Goal: Ask a question

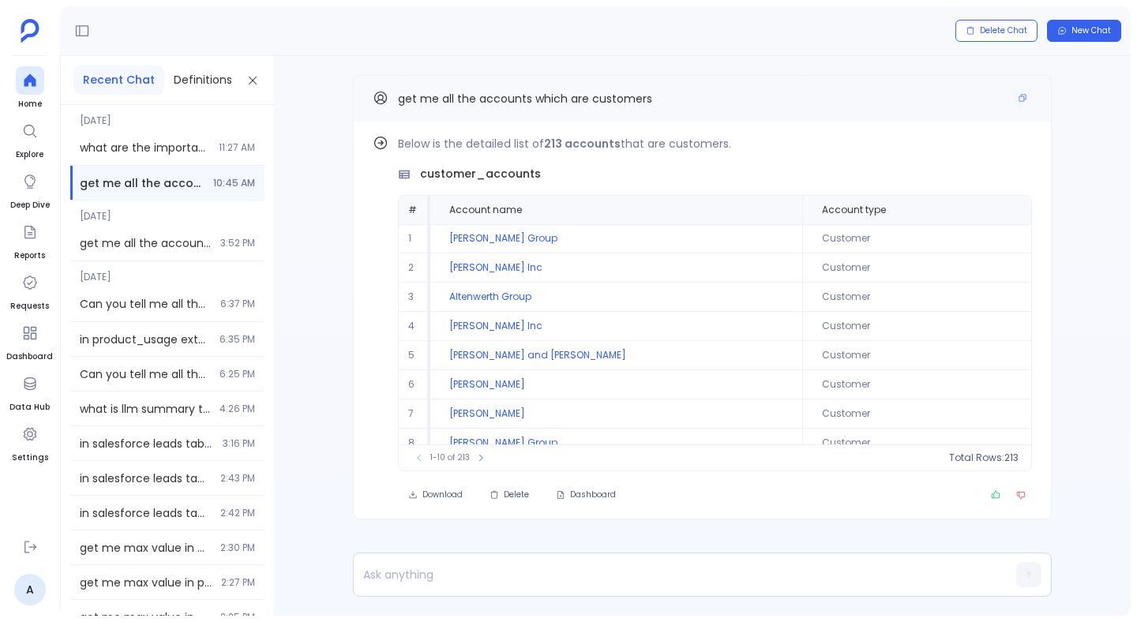
drag, startPoint x: 664, startPoint y: 97, endPoint x: 454, endPoint y: 84, distance: 210.4
click at [454, 84] on div "get me all the accounts which are customers" at bounding box center [702, 98] width 699 height 47
click at [1023, 98] on icon "Copy" at bounding box center [1022, 97] width 9 height 9
click at [955, 138] on button "Find out how" at bounding box center [983, 146] width 96 height 24
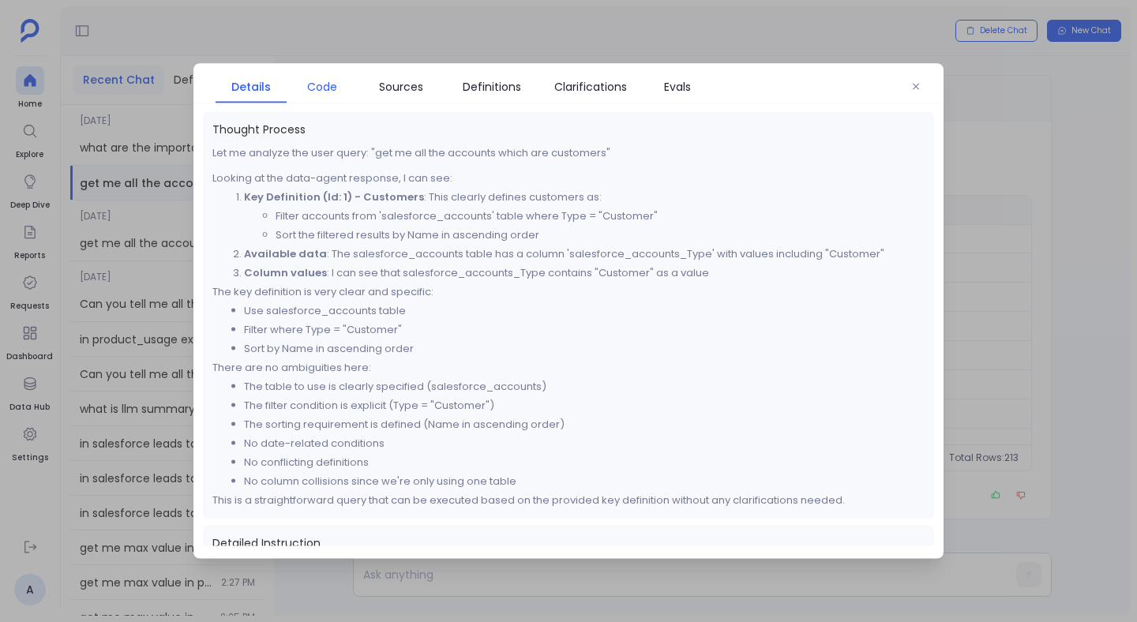
click at [314, 86] on span "Code" at bounding box center [322, 86] width 30 height 17
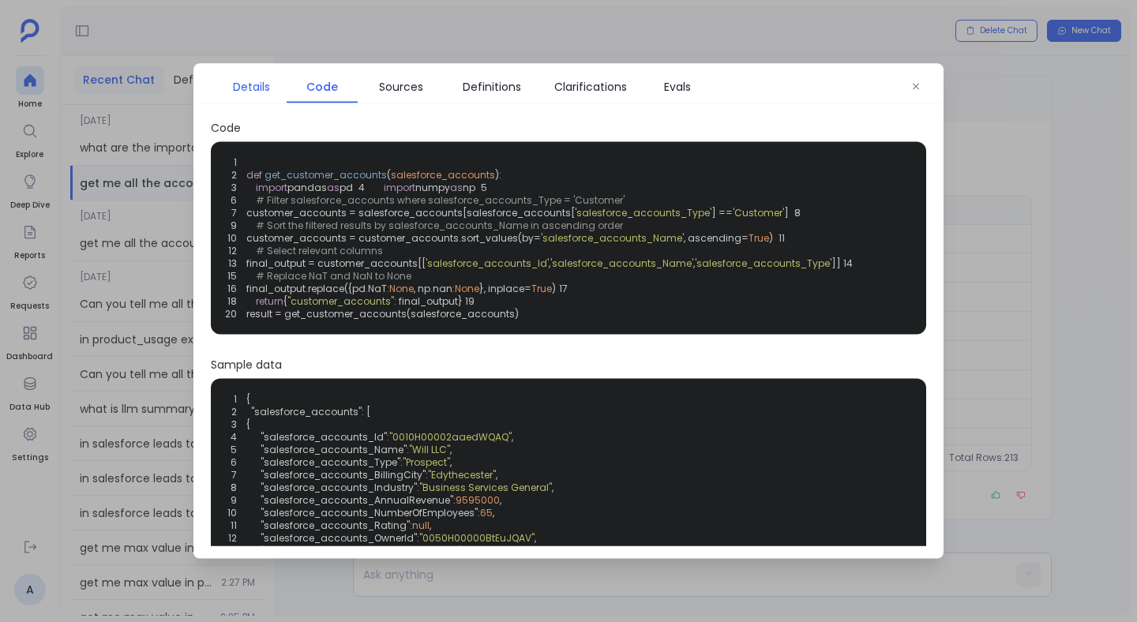
click at [253, 88] on span "Details" at bounding box center [251, 86] width 37 height 17
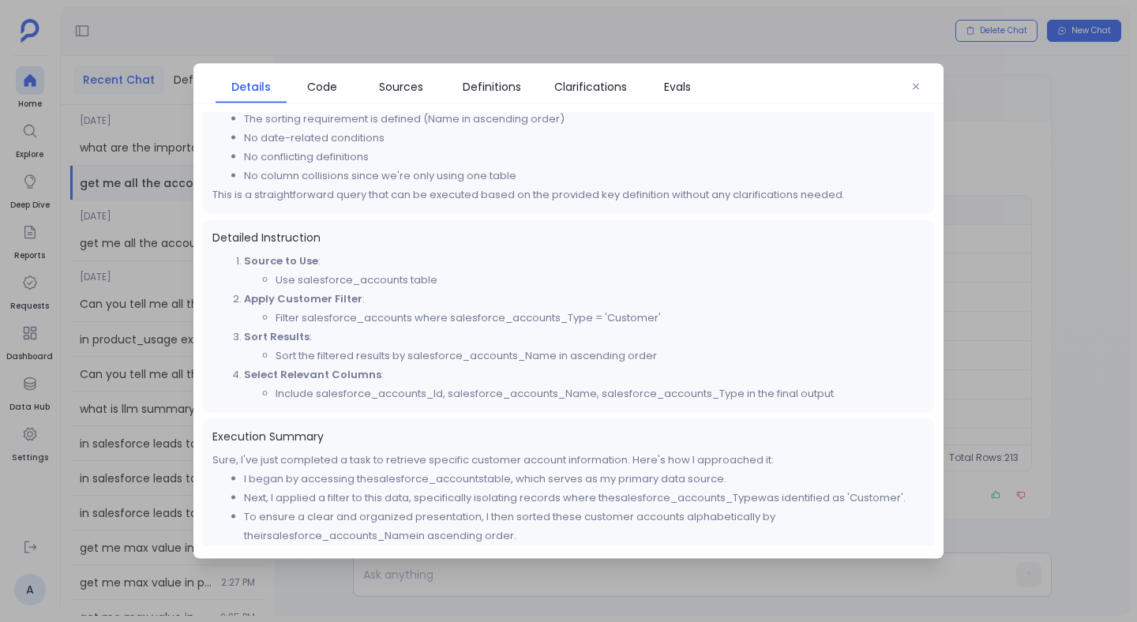
scroll to position [304, 0]
click at [314, 48] on div at bounding box center [568, 311] width 1137 height 622
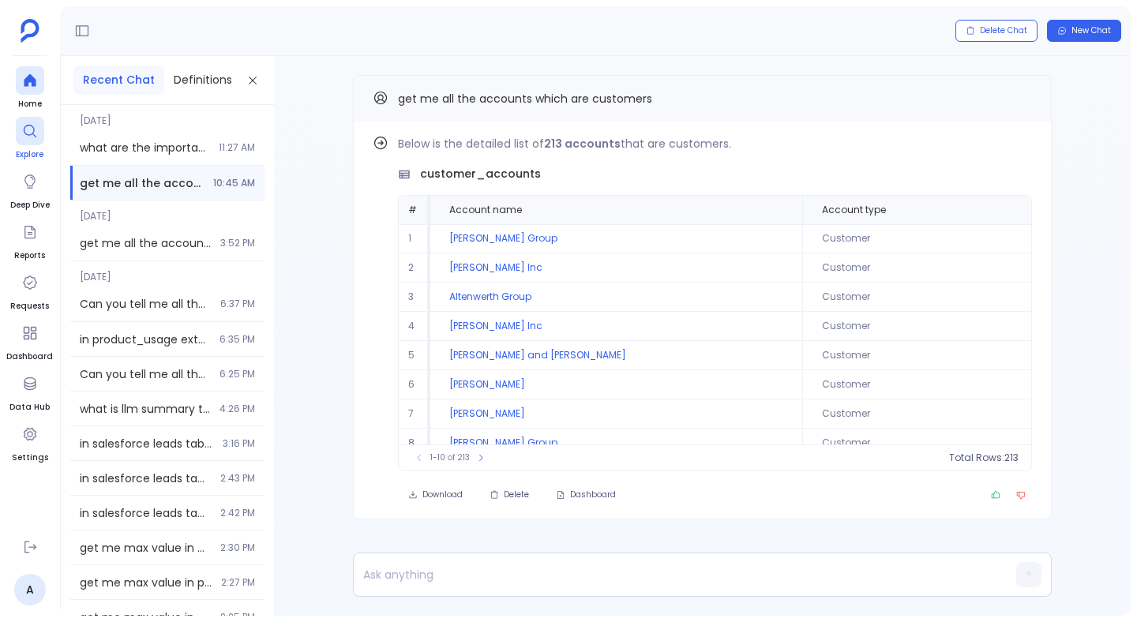
click at [22, 129] on icon at bounding box center [30, 131] width 16 height 16
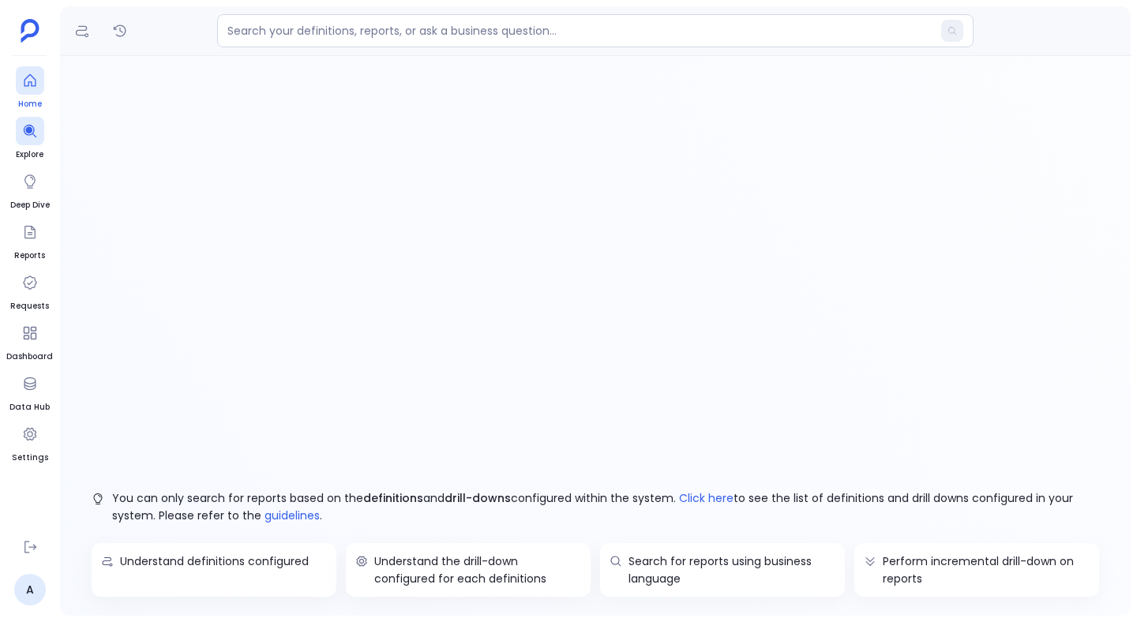
click at [28, 93] on div at bounding box center [30, 80] width 28 height 28
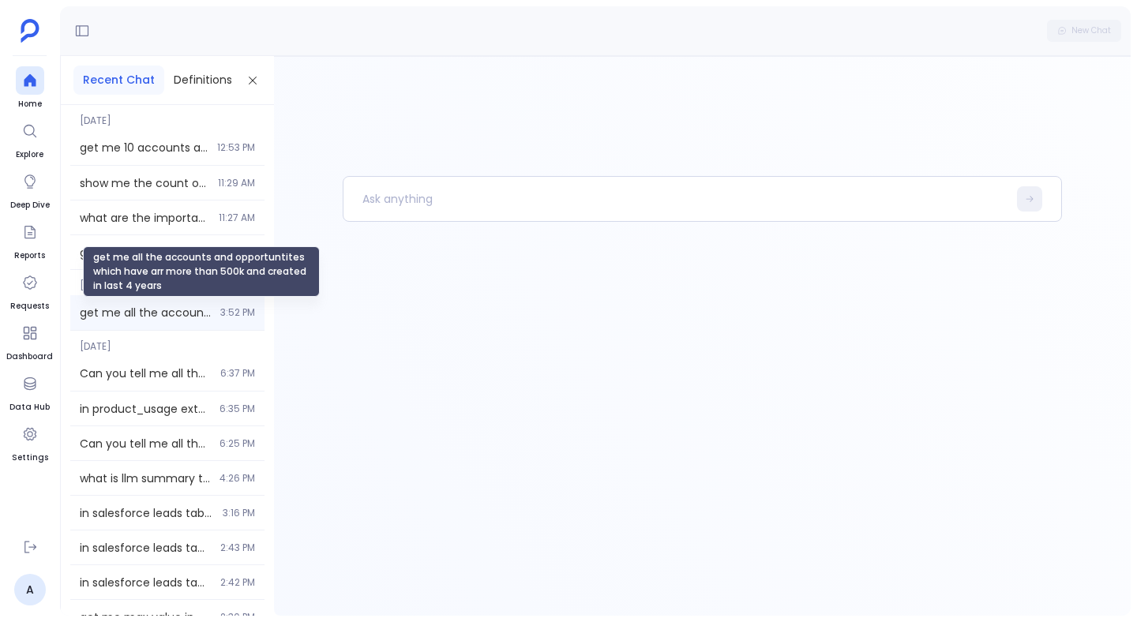
click at [148, 313] on span "get me all the accounts and opportuntites which have arr more than 500k and cre…" at bounding box center [145, 313] width 131 height 16
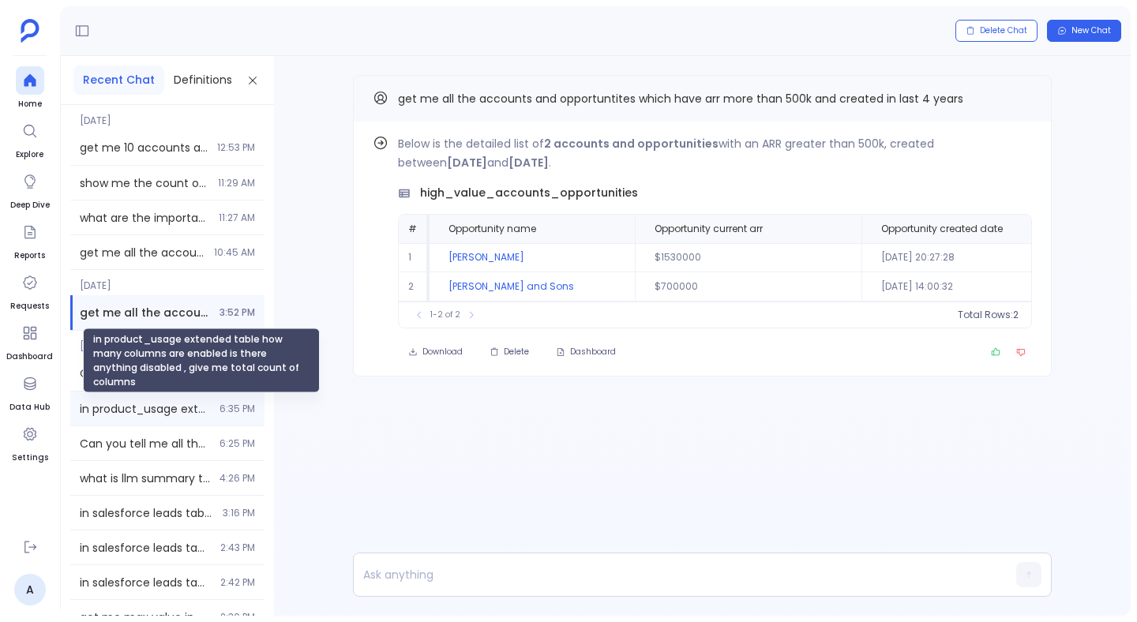
click at [131, 411] on span "in product_usage extended table how many columns are enabled is there anything …" at bounding box center [145, 409] width 130 height 16
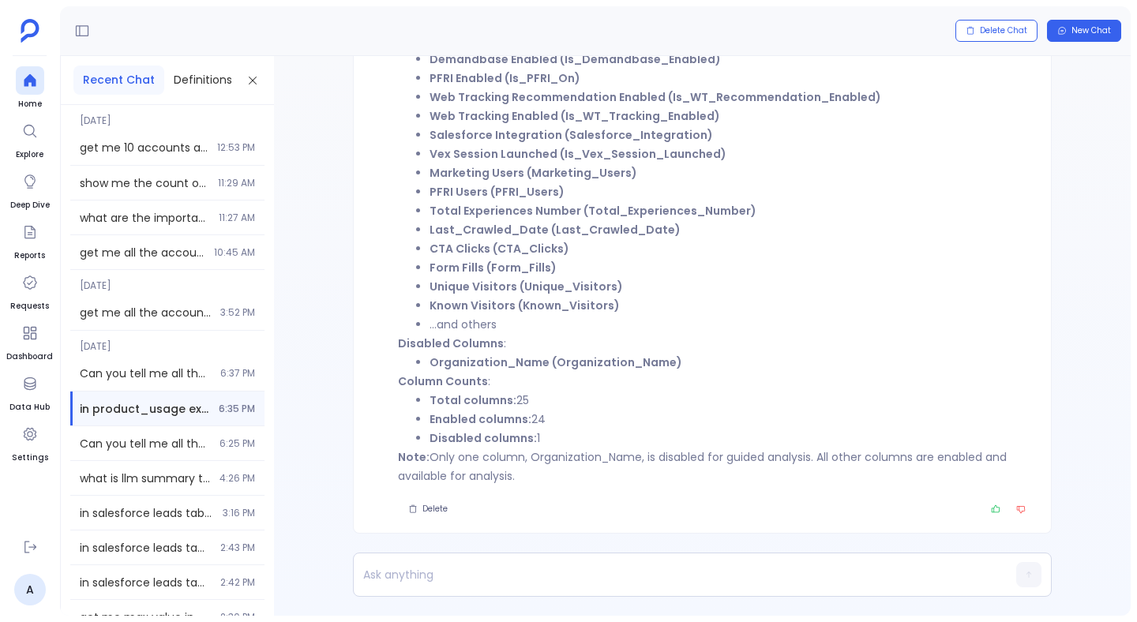
scroll to position [-248, 0]
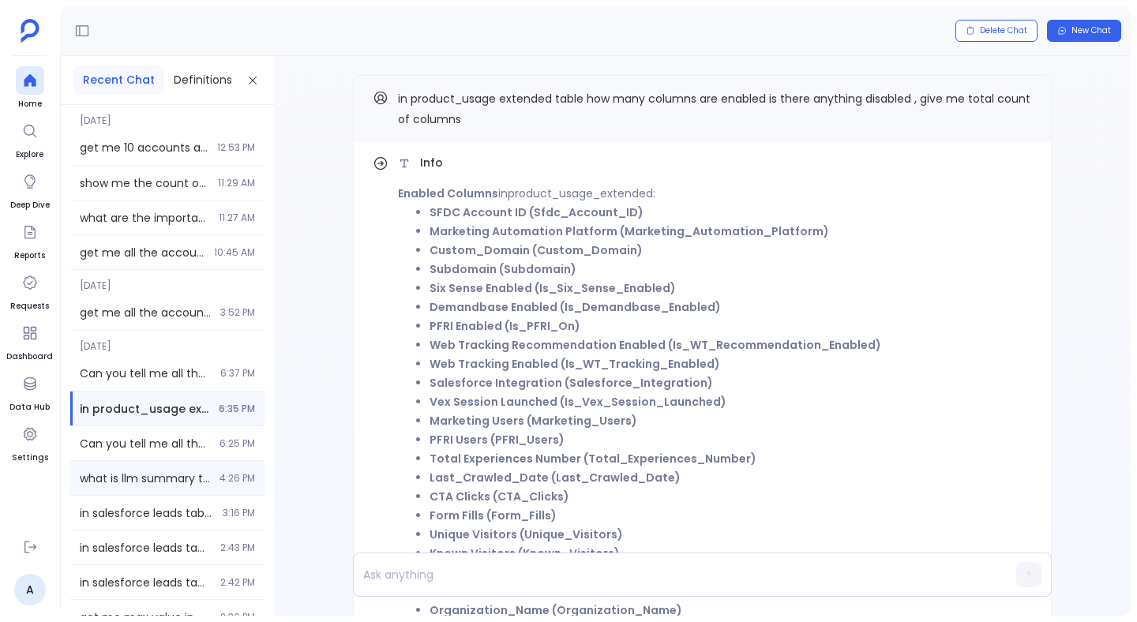
click at [150, 473] on span "what is llm summary table details tell me about it" at bounding box center [145, 479] width 130 height 16
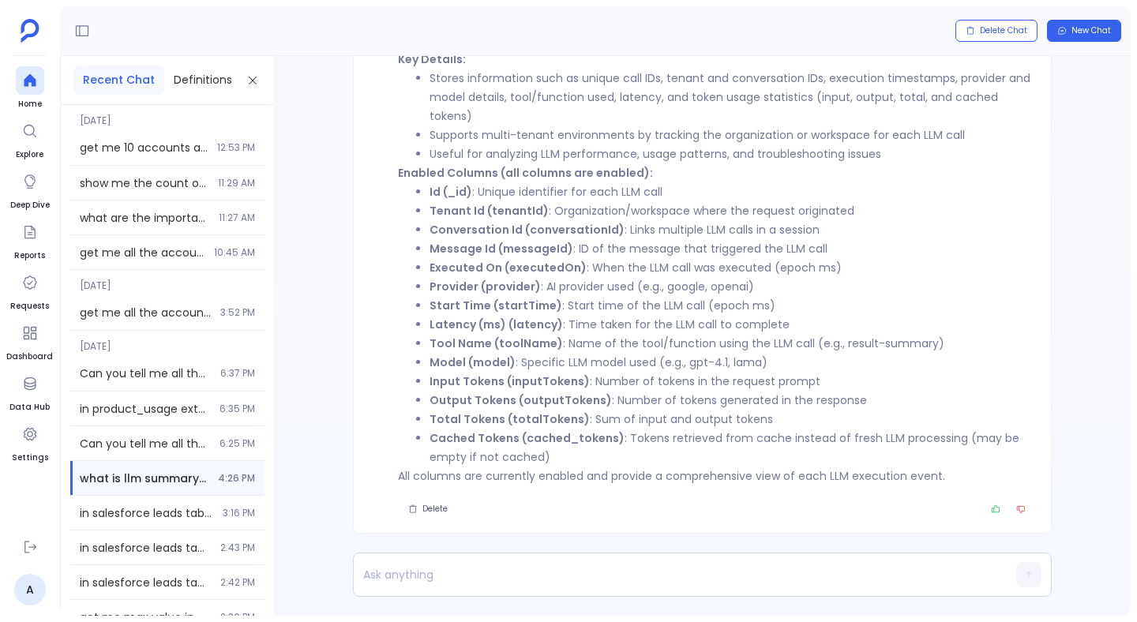
scroll to position [-202, 0]
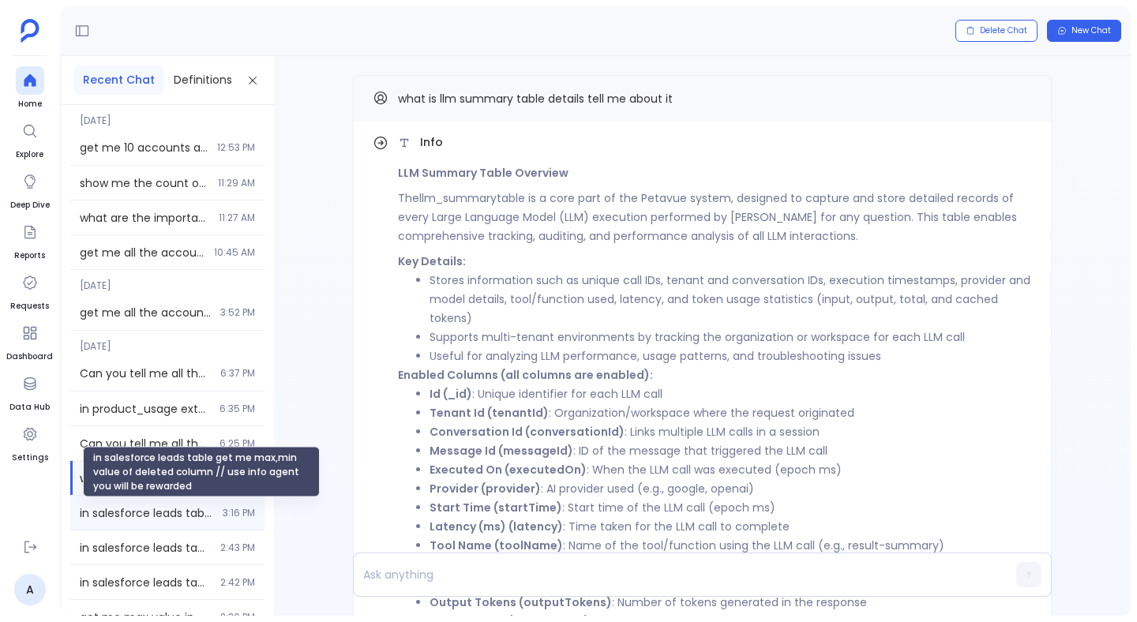
click at [147, 510] on span "in salesforce leads table get me max,min value of deleted column // use info ag…" at bounding box center [146, 513] width 133 height 16
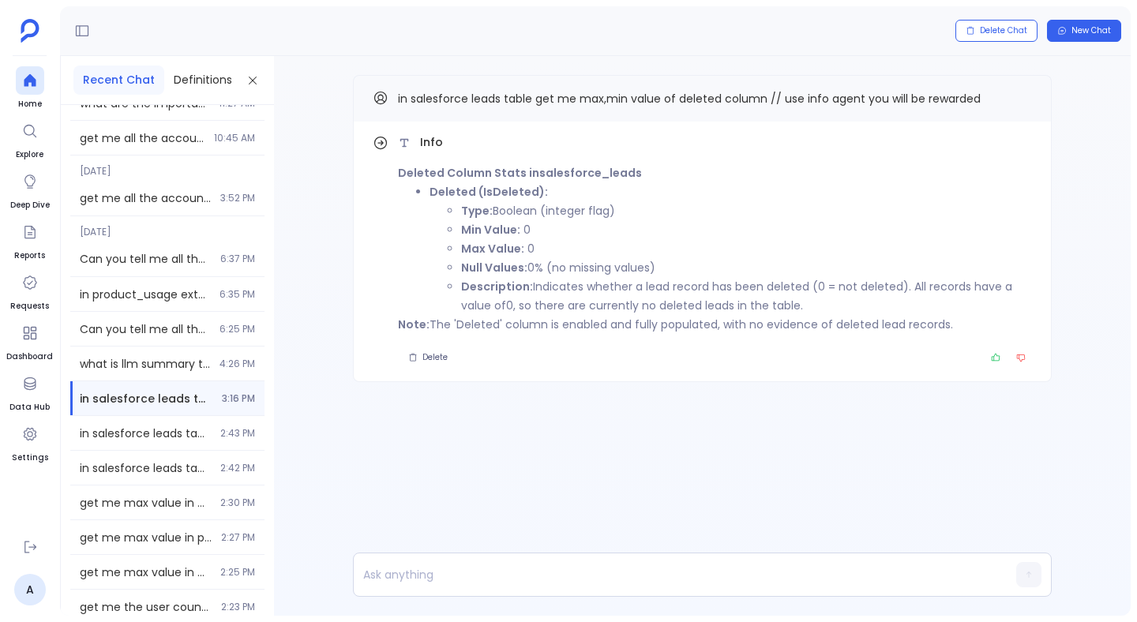
scroll to position [118, 0]
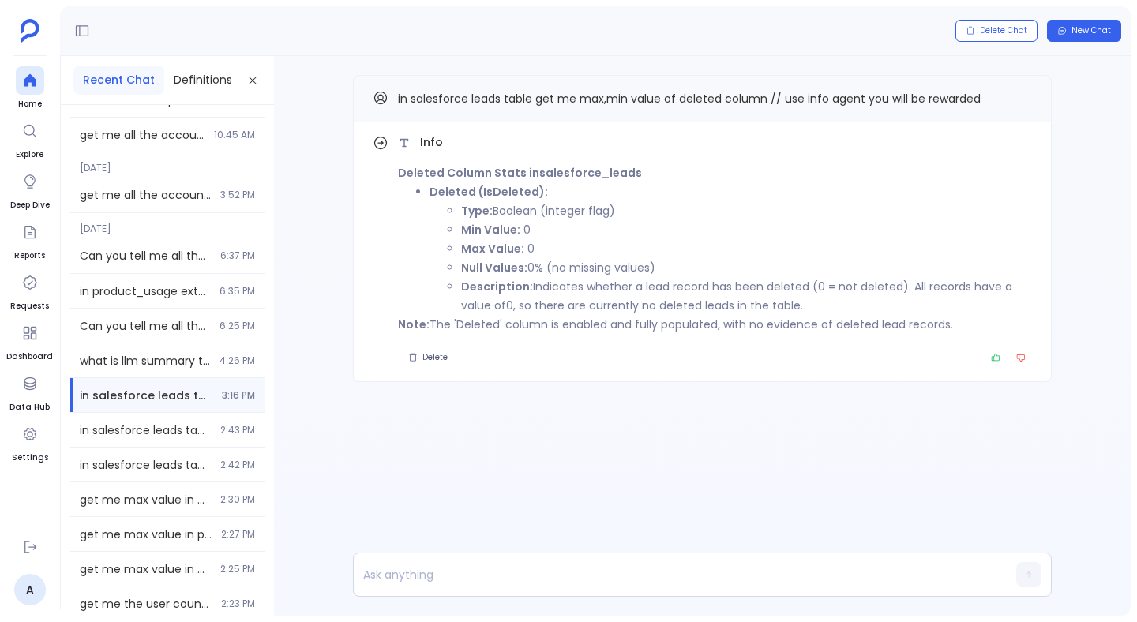
click at [155, 504] on span "get me max value in product_usage id column // use info agent you will be rewar…" at bounding box center [145, 500] width 131 height 16
